Goal: Download file/media

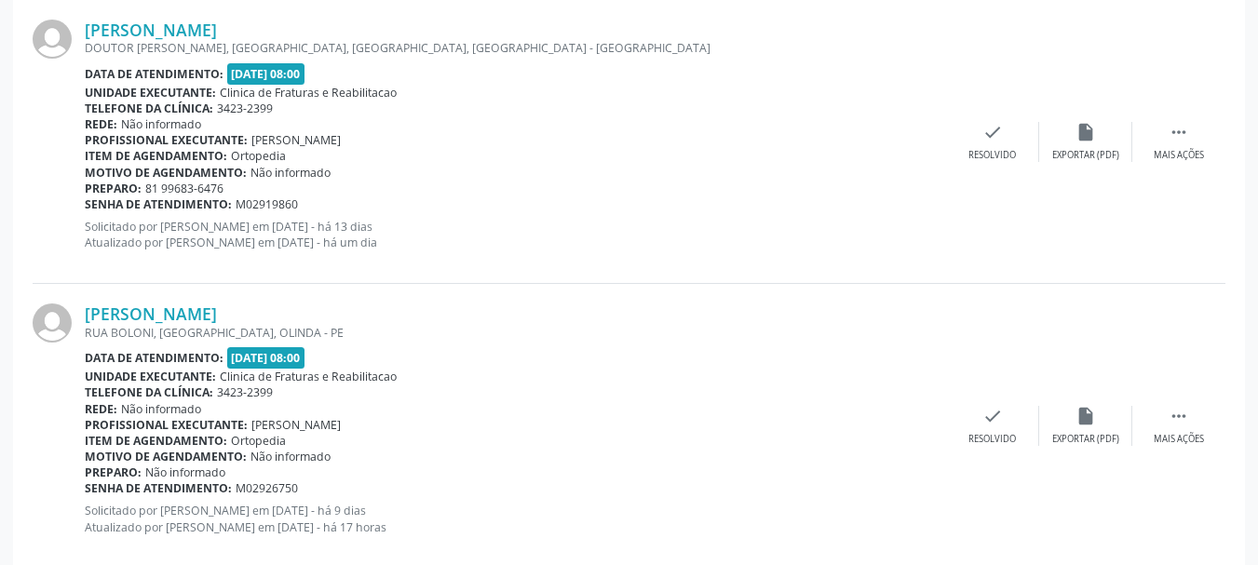
scroll to position [1095, 0]
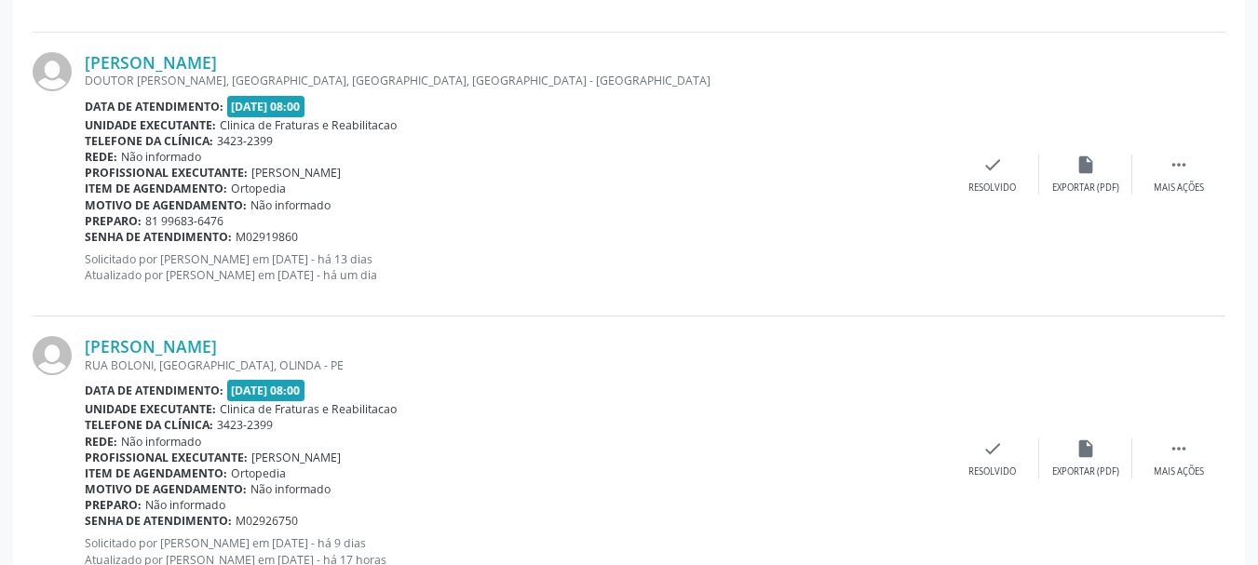
drag, startPoint x: 74, startPoint y: 54, endPoint x: 431, endPoint y: 62, distance: 356.7
click at [431, 62] on div "[PERSON_NAME] DOUTOR [PERSON_NAME], [GEOGRAPHIC_DATA], [GEOGRAPHIC_DATA], [GEOG…" at bounding box center [629, 175] width 1193 height 284
copy div "[PERSON_NAME]"
drag, startPoint x: 315, startPoint y: 236, endPoint x: 87, endPoint y: 177, distance: 235.5
click at [87, 177] on div "[PERSON_NAME] DOUTOR [PERSON_NAME], [GEOGRAPHIC_DATA], [GEOGRAPHIC_DATA], [GEOG…" at bounding box center [515, 174] width 861 height 244
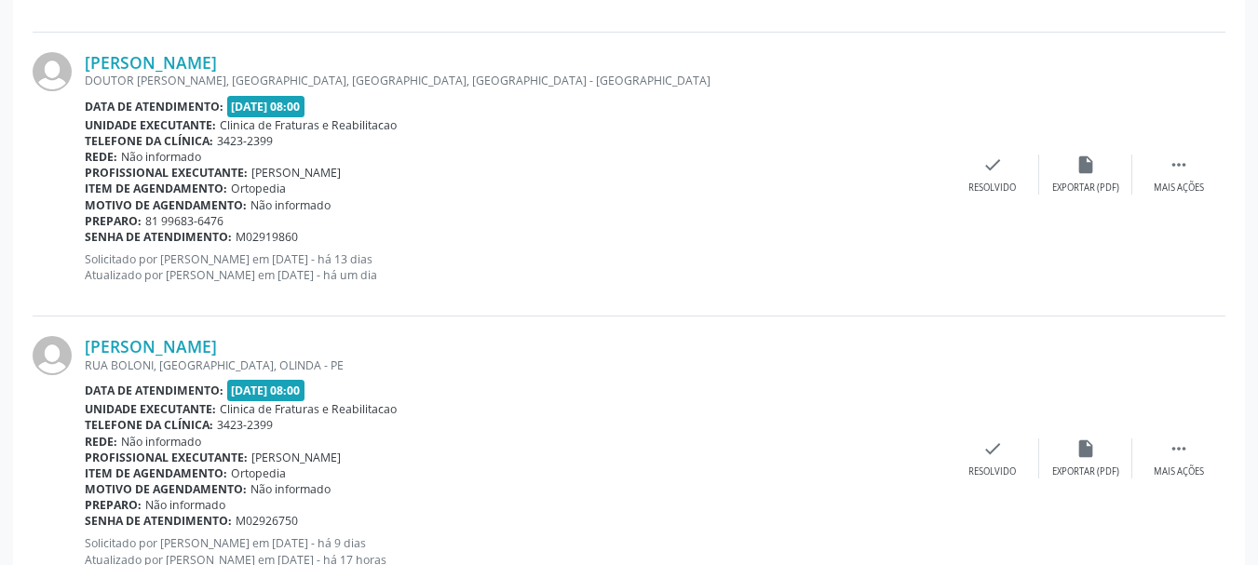
copy div "Profissional executante: [PERSON_NAME] Item de agendamento: Ortopedia Motivo de…"
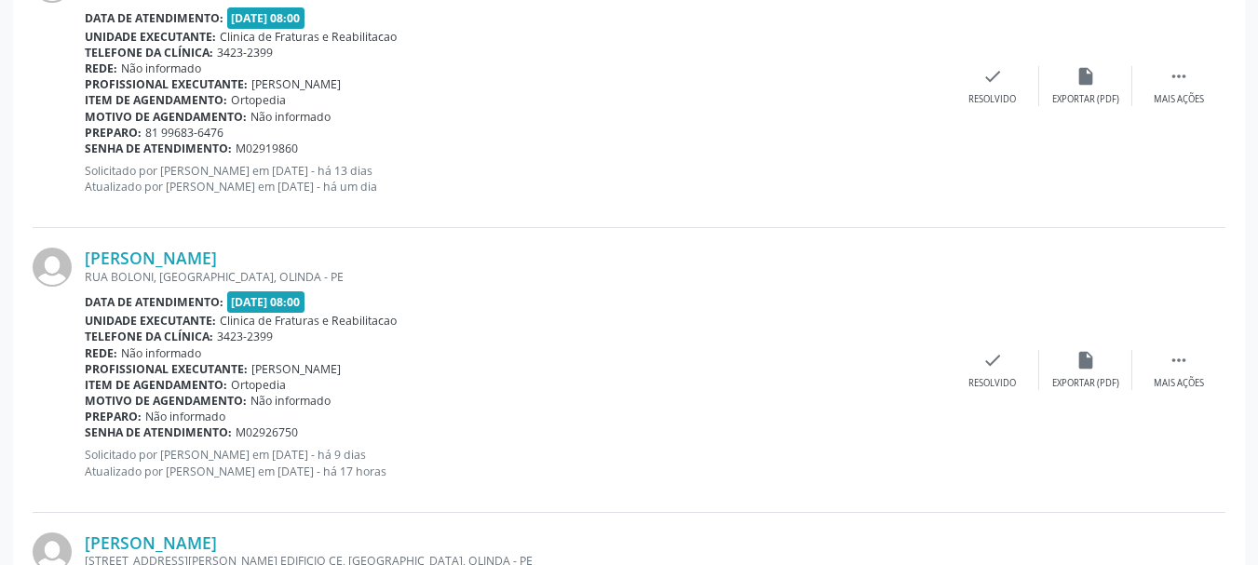
scroll to position [1188, 0]
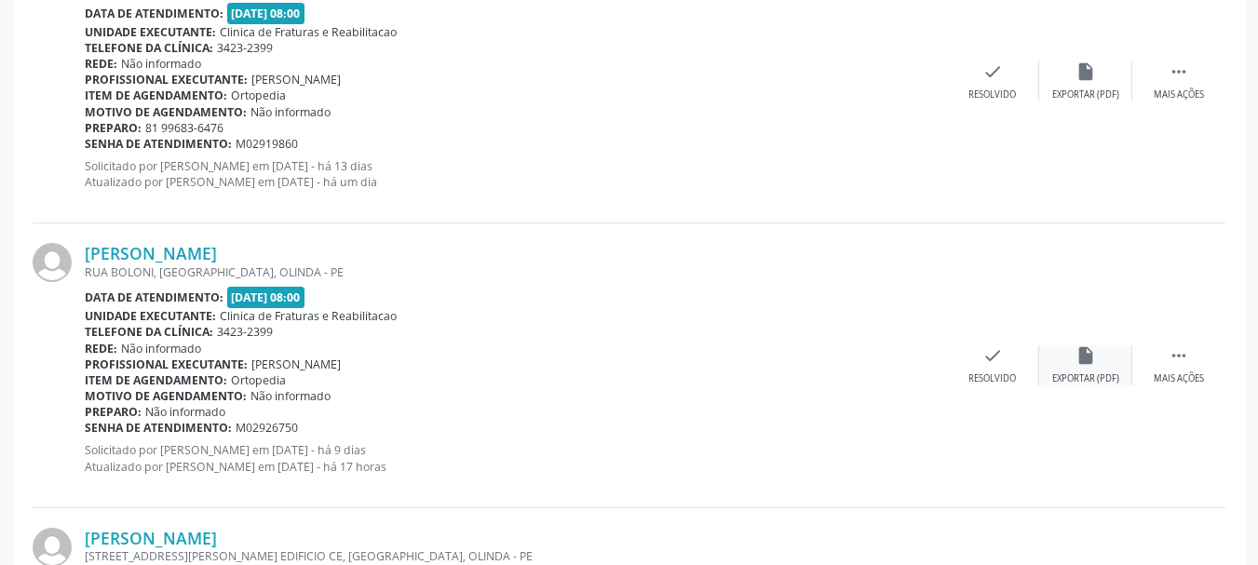
click at [1073, 364] on div "insert_drive_file Exportar (PDF)" at bounding box center [1085, 365] width 93 height 40
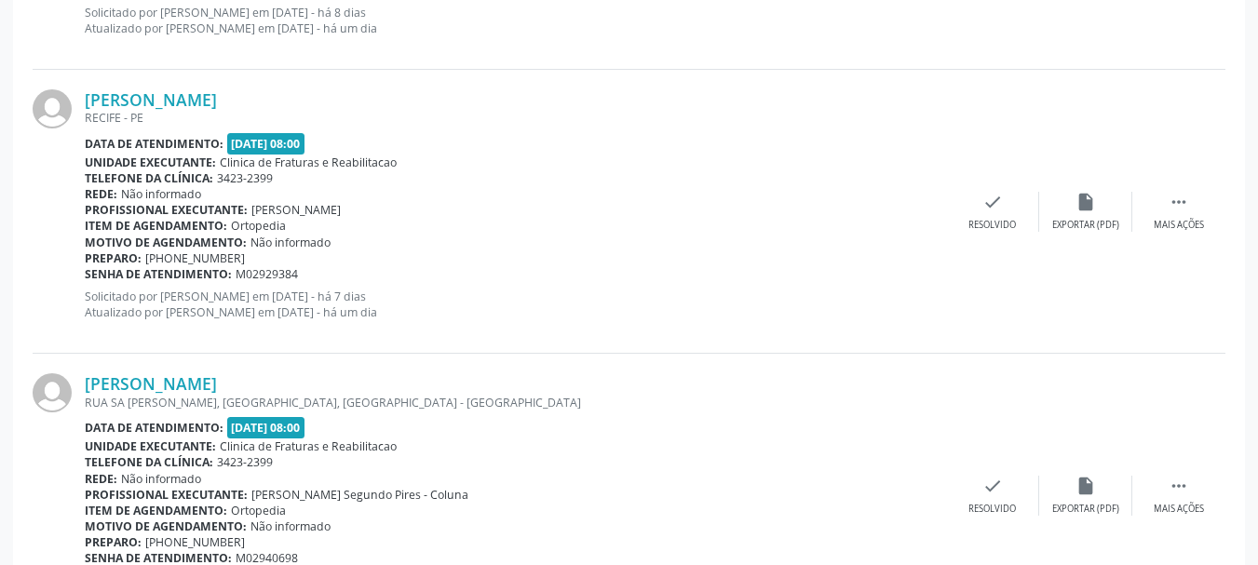
scroll to position [2584, 0]
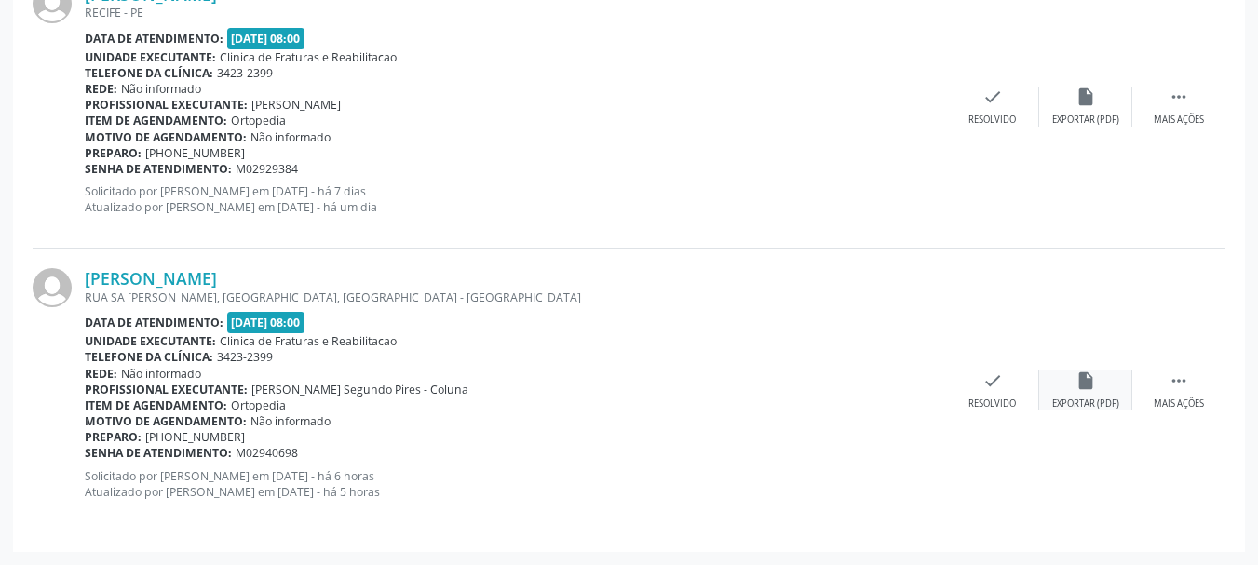
click at [1072, 400] on div "Exportar (PDF)" at bounding box center [1085, 404] width 67 height 13
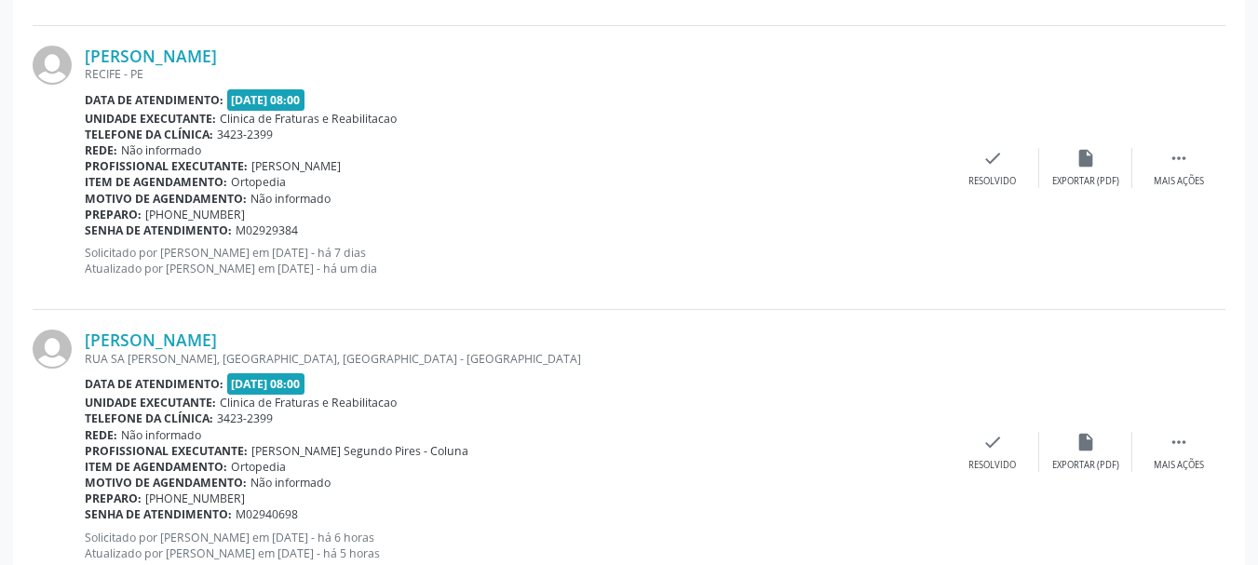
scroll to position [2491, 0]
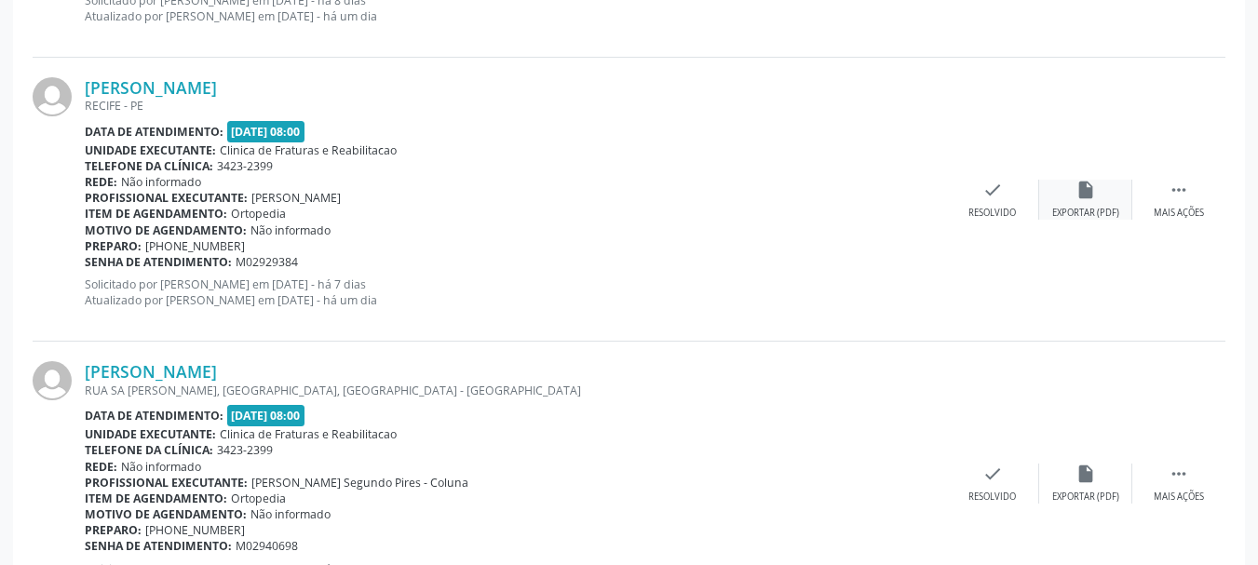
click at [1078, 212] on div "Exportar (PDF)" at bounding box center [1085, 213] width 67 height 13
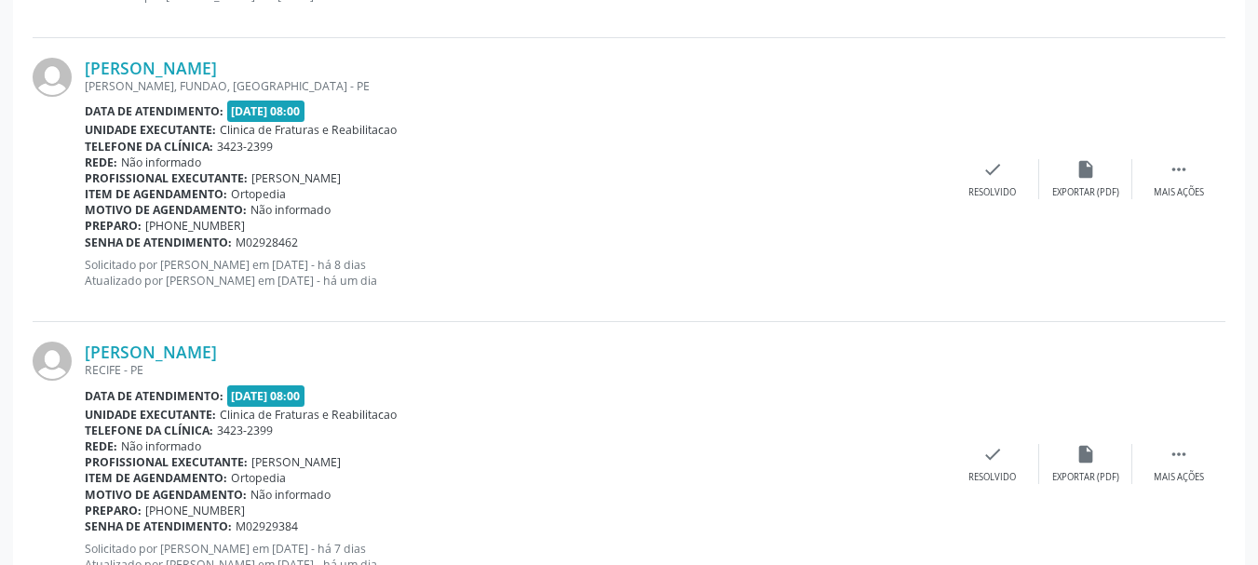
scroll to position [2212, 0]
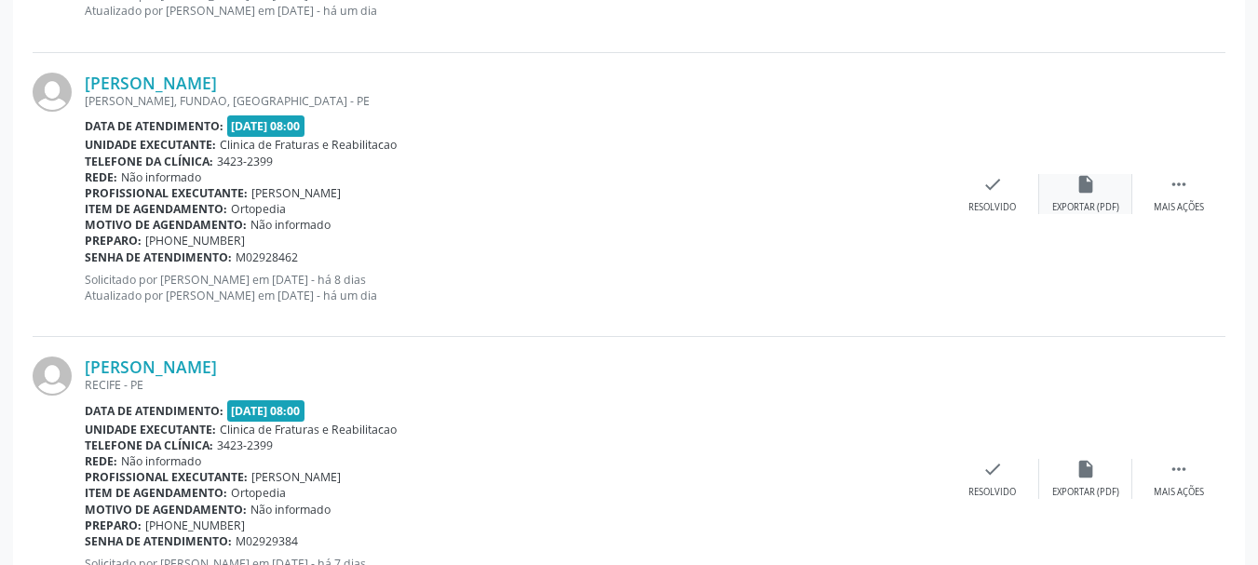
click at [1063, 198] on div "insert_drive_file Exportar (PDF)" at bounding box center [1085, 194] width 93 height 40
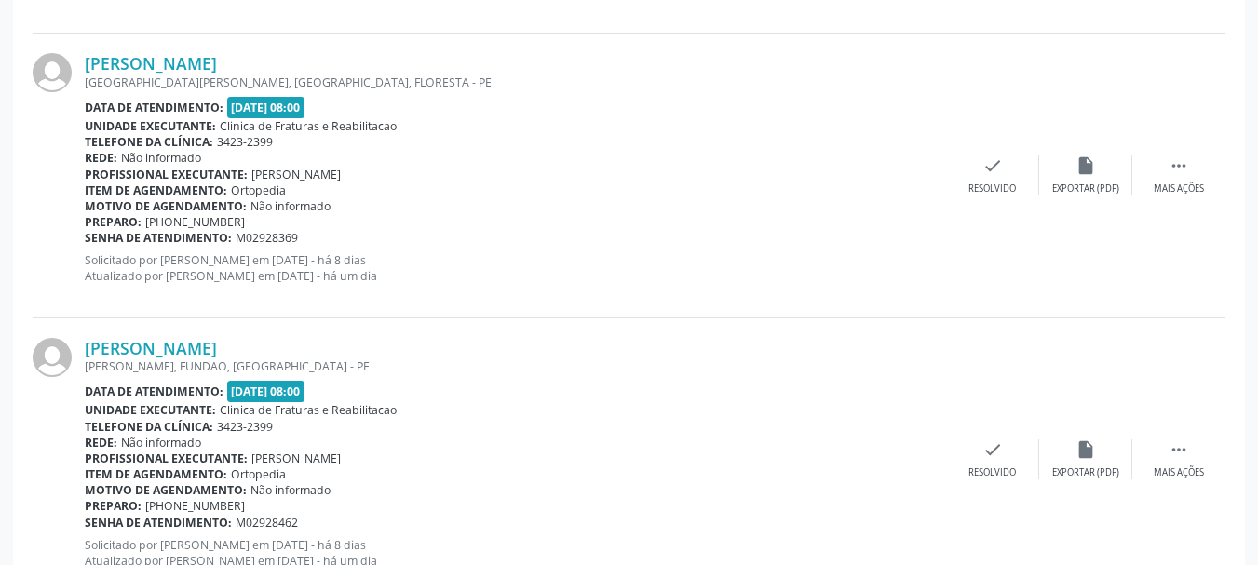
scroll to position [1933, 0]
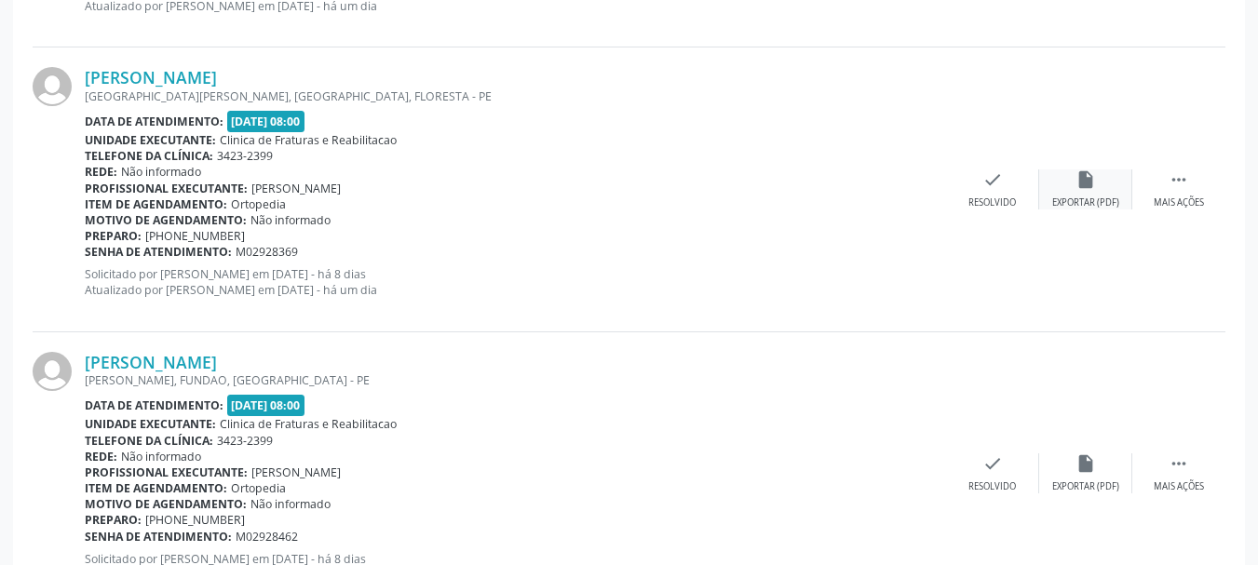
click at [1081, 207] on div "Exportar (PDF)" at bounding box center [1085, 202] width 67 height 13
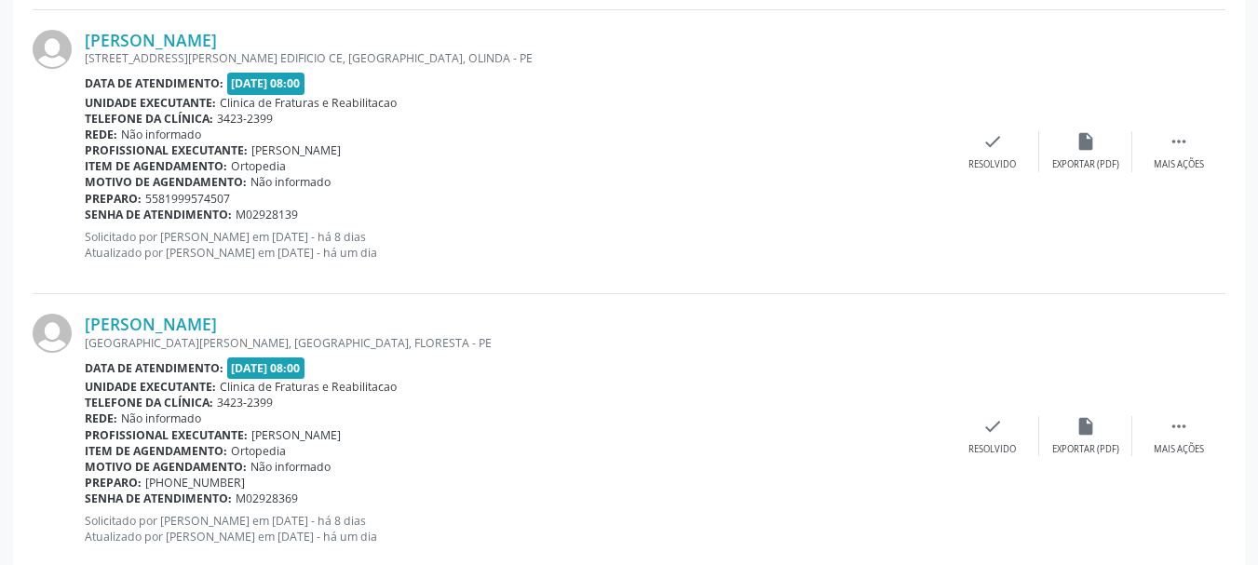
scroll to position [1653, 0]
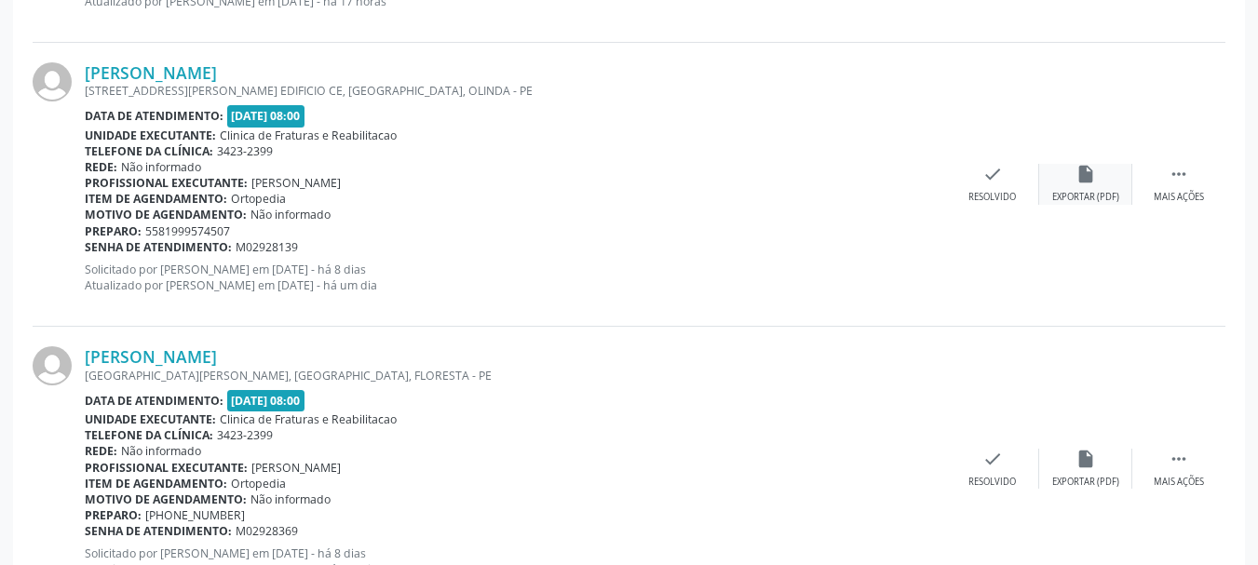
click at [1060, 198] on div "Exportar (PDF)" at bounding box center [1085, 197] width 67 height 13
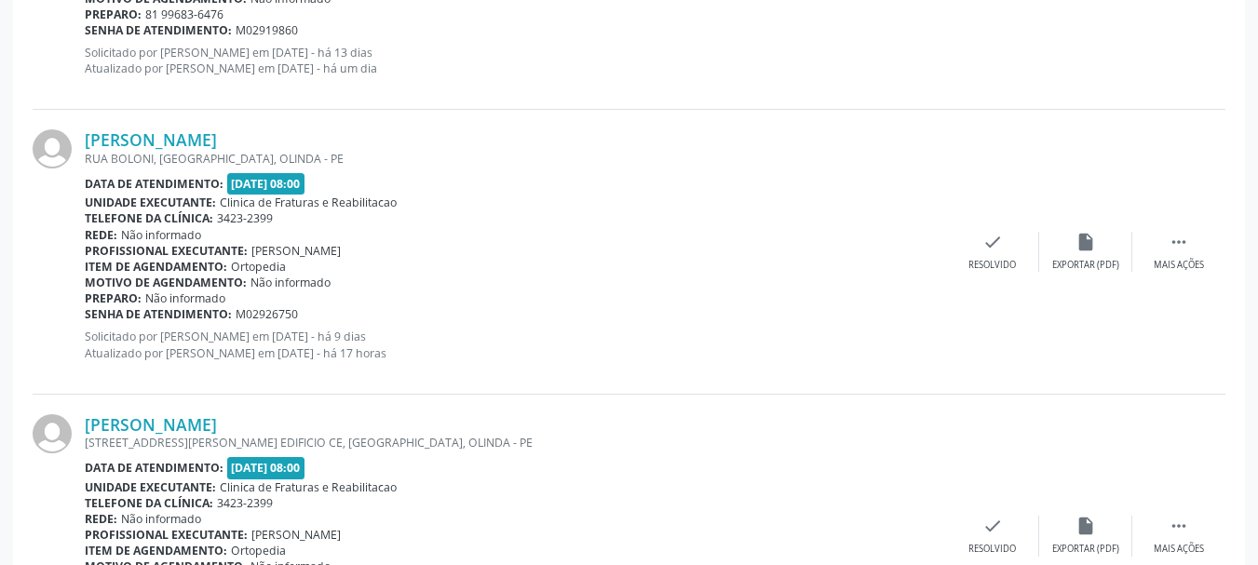
scroll to position [1281, 0]
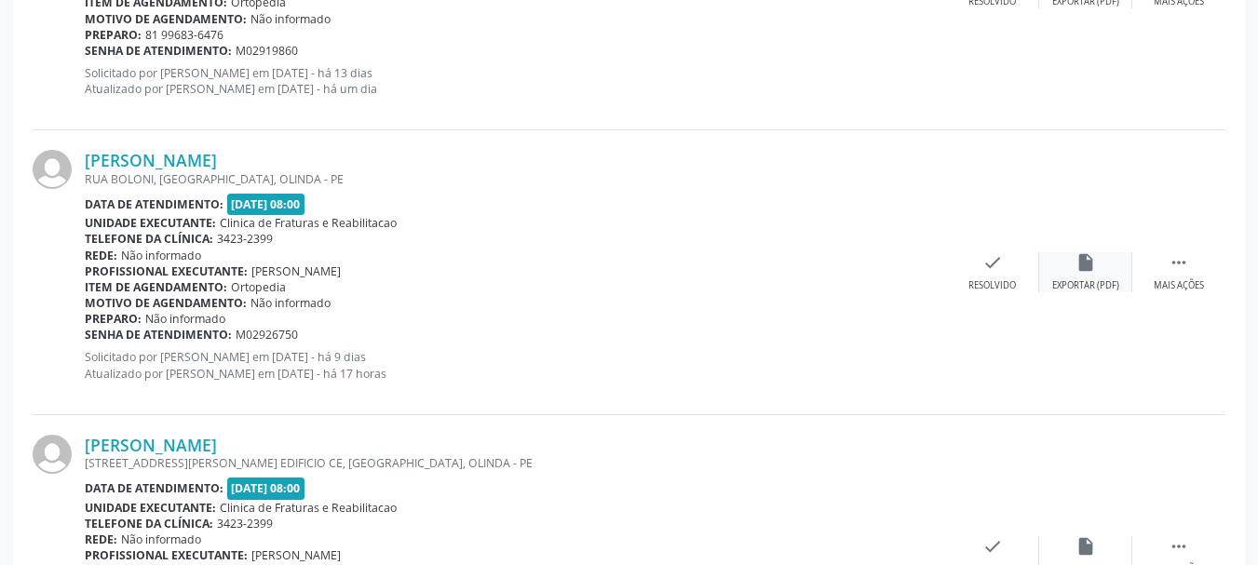
click at [1065, 284] on div "Exportar (PDF)" at bounding box center [1085, 285] width 67 height 13
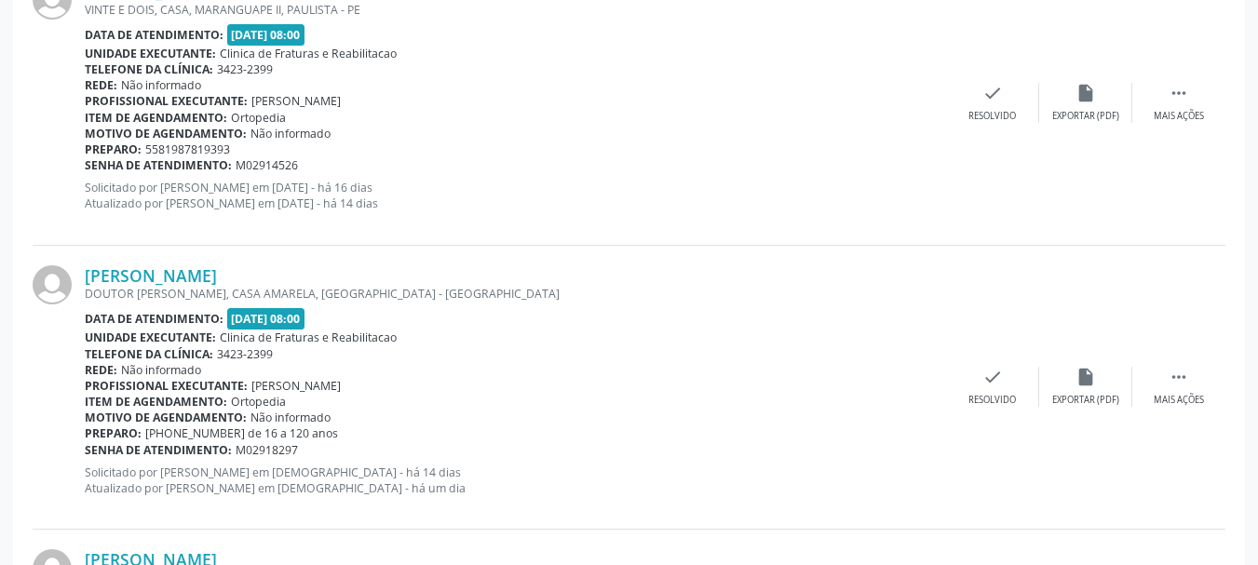
scroll to position [629, 0]
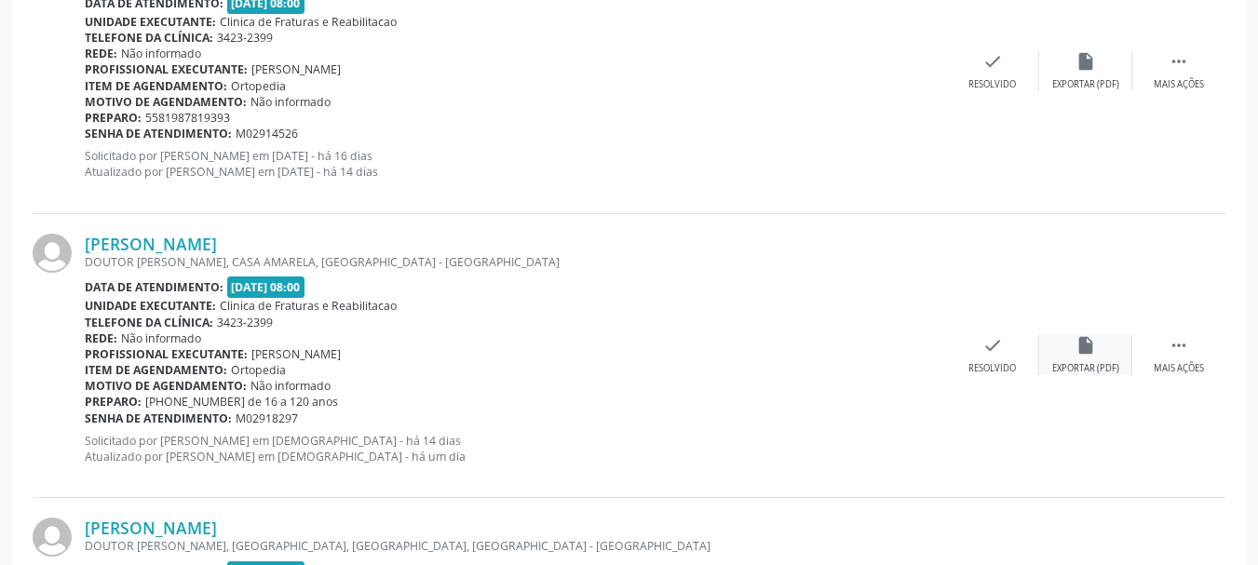
click at [1074, 357] on div "insert_drive_file Exportar (PDF)" at bounding box center [1085, 355] width 93 height 40
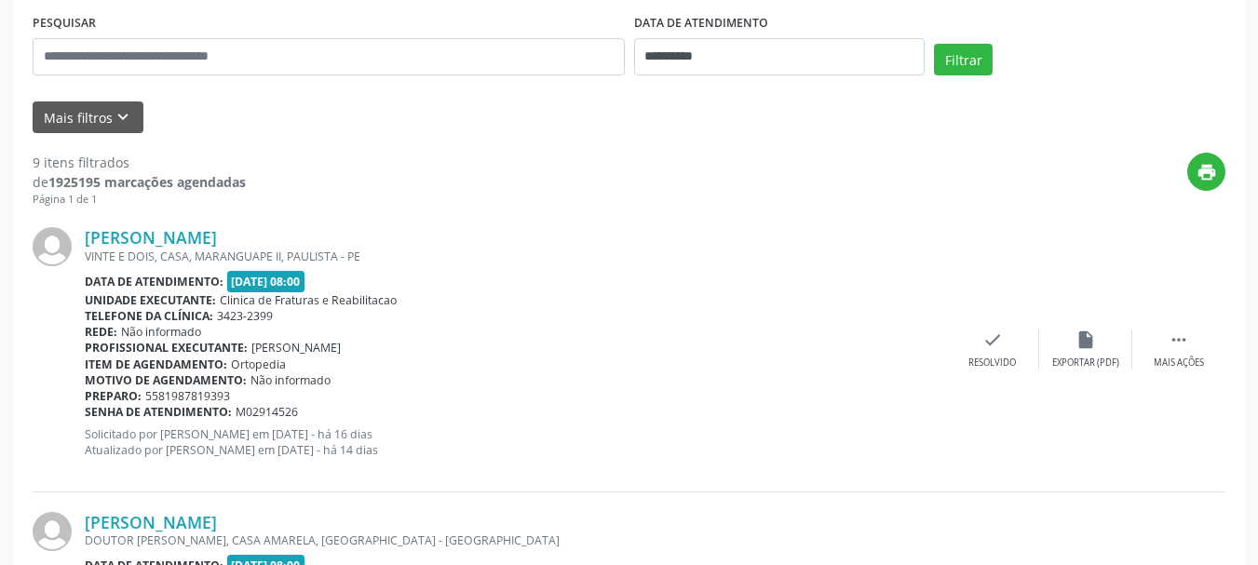
scroll to position [350, 0]
click at [1072, 357] on div "Exportar (PDF)" at bounding box center [1085, 363] width 67 height 13
